Goal: Task Accomplishment & Management: Complete application form

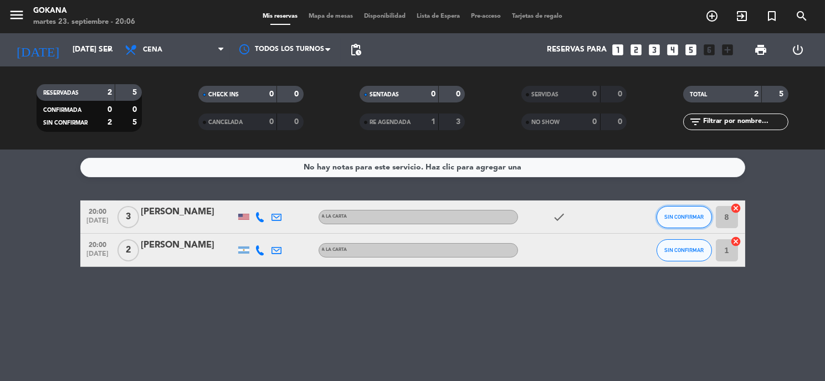
click at [680, 222] on button "SIN CONFIRMAR" at bounding box center [683, 217] width 55 height 22
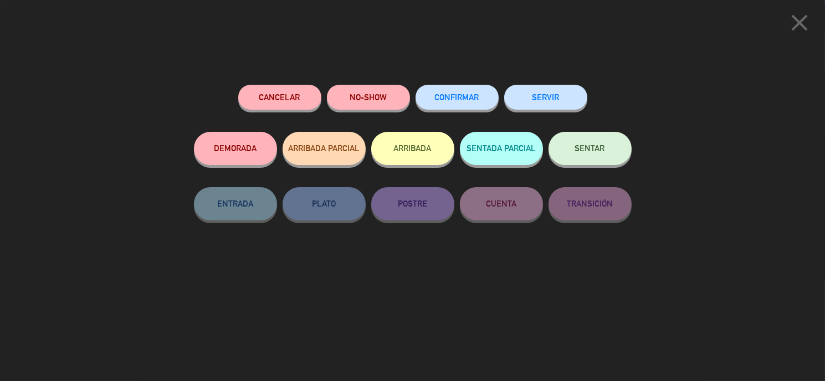
click at [616, 161] on button "SENTAR" at bounding box center [589, 148] width 83 height 33
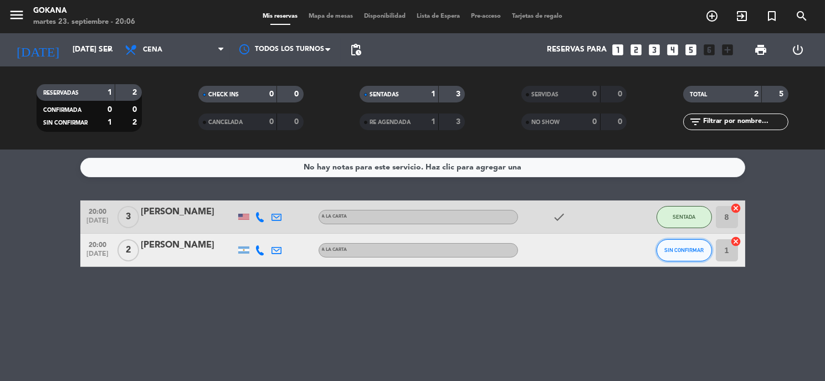
click at [693, 247] on span "SIN CONFIRMAR" at bounding box center [683, 250] width 39 height 6
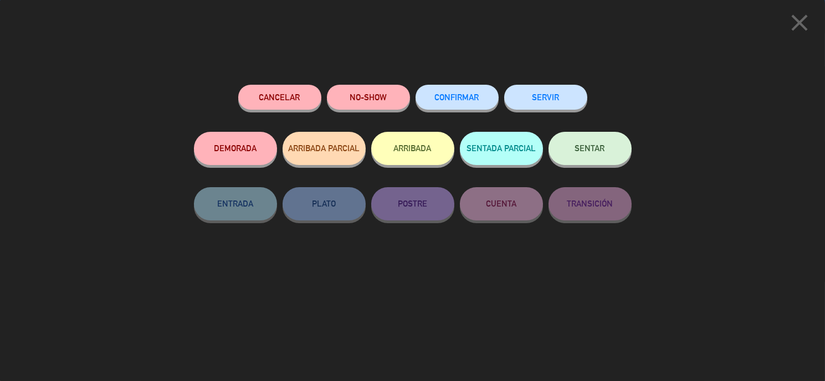
click at [615, 154] on button "SENTAR" at bounding box center [589, 148] width 83 height 33
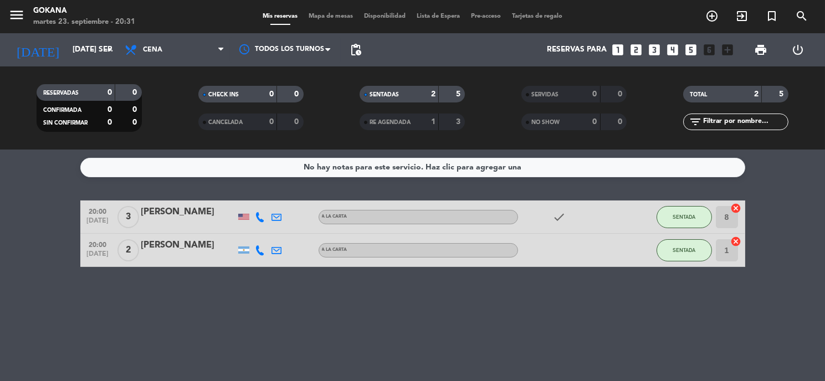
click at [636, 50] on icon "looks_two" at bounding box center [636, 50] width 14 height 14
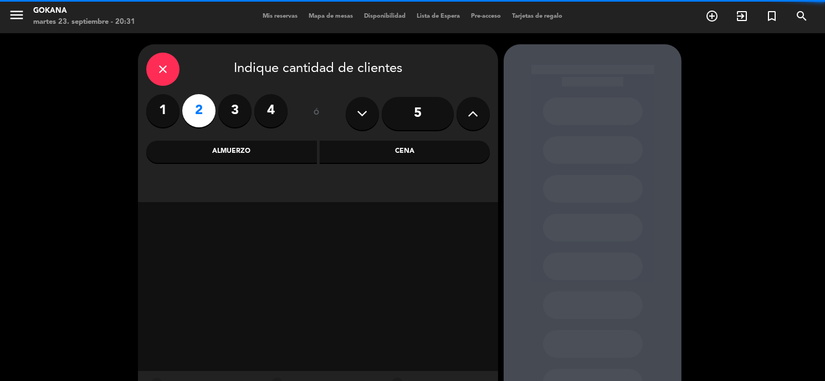
click at [394, 150] on div "Cena" at bounding box center [405, 152] width 171 height 22
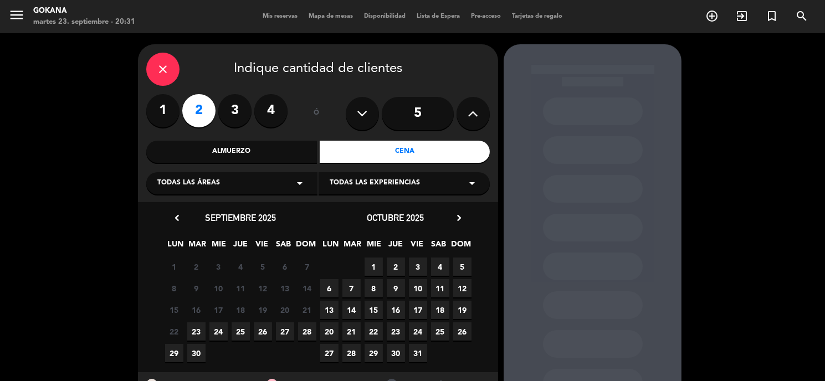
click at [204, 331] on span "23" at bounding box center [196, 331] width 18 height 18
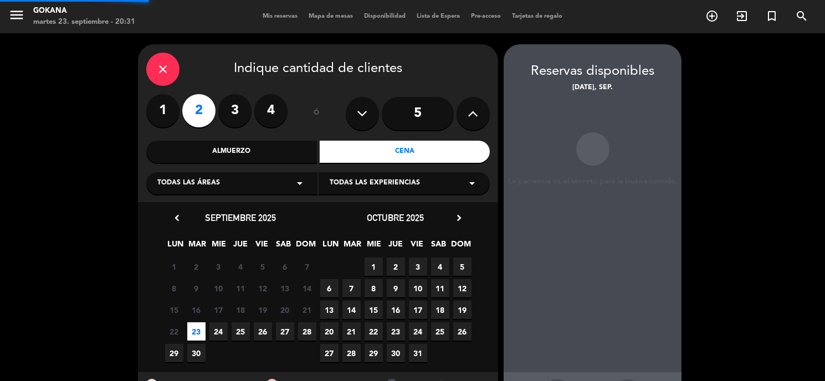
scroll to position [44, 0]
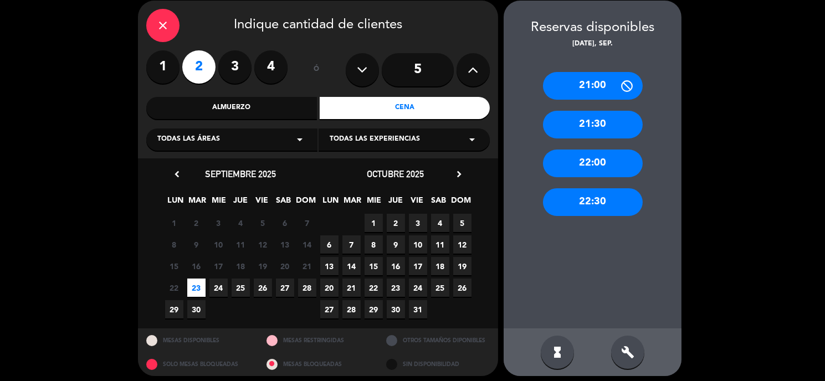
click at [602, 80] on div "21:00" at bounding box center [593, 86] width 100 height 28
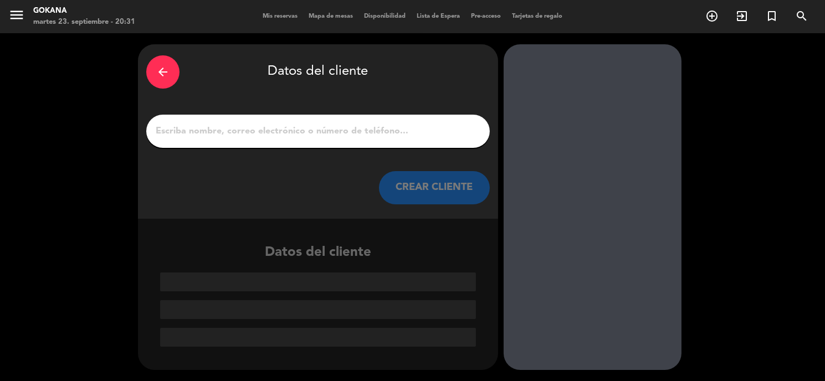
scroll to position [0, 0]
click at [475, 117] on div at bounding box center [317, 131] width 343 height 33
click at [457, 119] on div at bounding box center [317, 131] width 343 height 33
click at [422, 129] on input "1" at bounding box center [318, 132] width 327 height 16
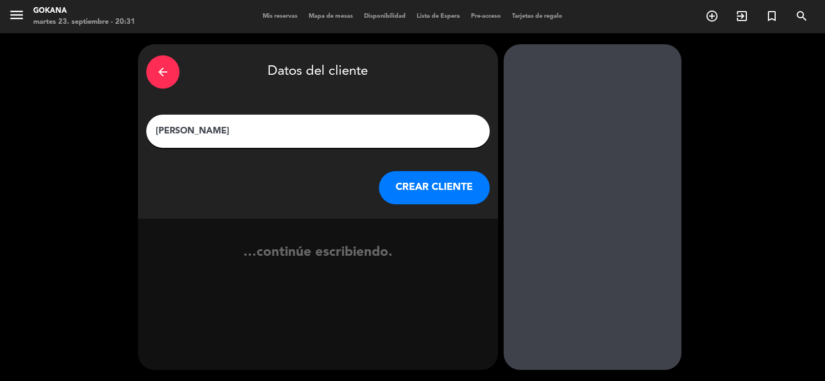
type input "[PERSON_NAME]"
click at [413, 171] on button "CREAR CLIENTE" at bounding box center [434, 187] width 111 height 33
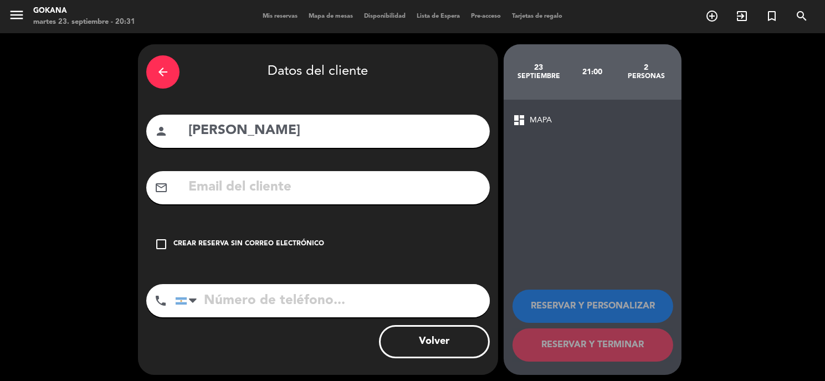
click at [277, 256] on div "check_box_outline_blank Crear reserva sin correo electrónico" at bounding box center [317, 244] width 343 height 33
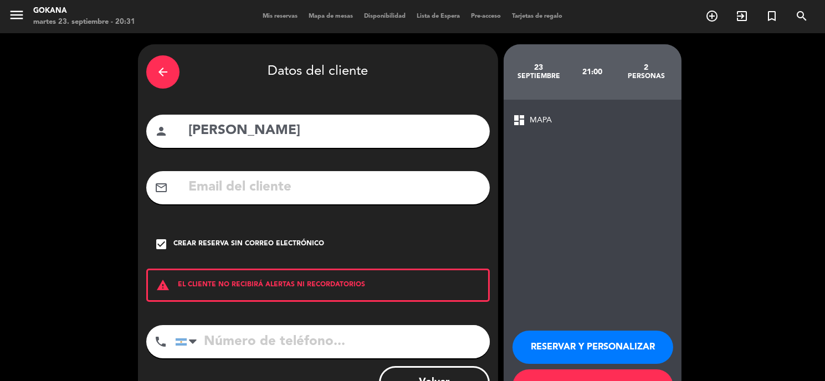
drag, startPoint x: 272, startPoint y: 239, endPoint x: 292, endPoint y: 242, distance: 20.1
click at [273, 239] on div "Crear reserva sin correo electrónico" at bounding box center [248, 244] width 151 height 11
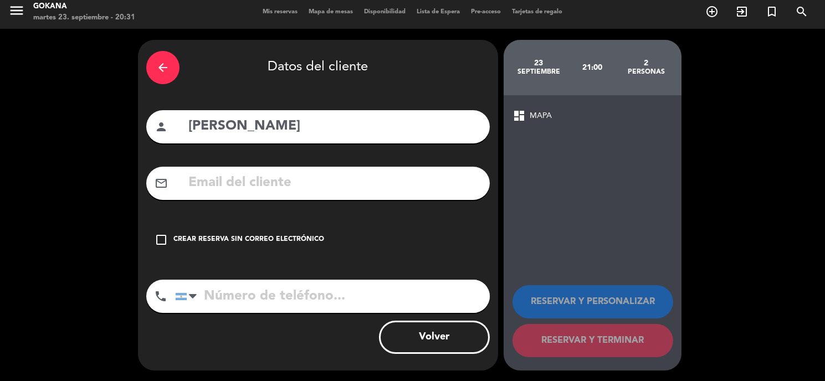
click at [287, 225] on div "check_box_outline_blank Crear reserva sin correo electrónico" at bounding box center [317, 239] width 343 height 33
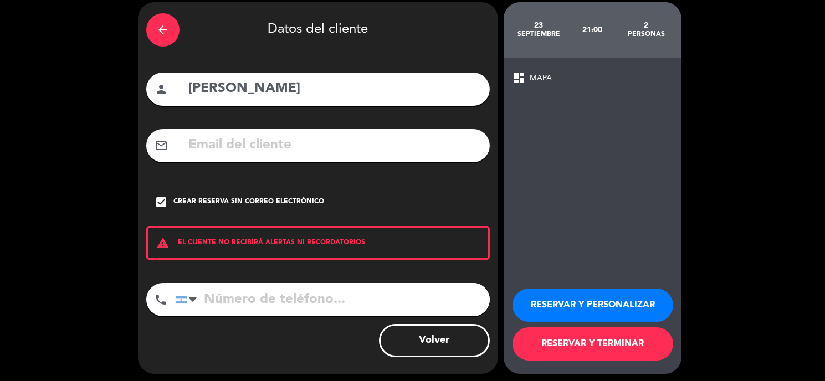
scroll to position [45, 0]
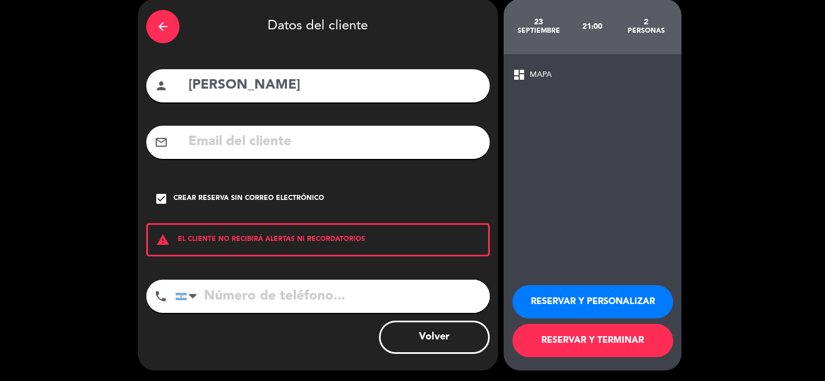
click at [599, 338] on button "RESERVAR Y TERMINAR" at bounding box center [592, 340] width 161 height 33
